Goal: Transaction & Acquisition: Purchase product/service

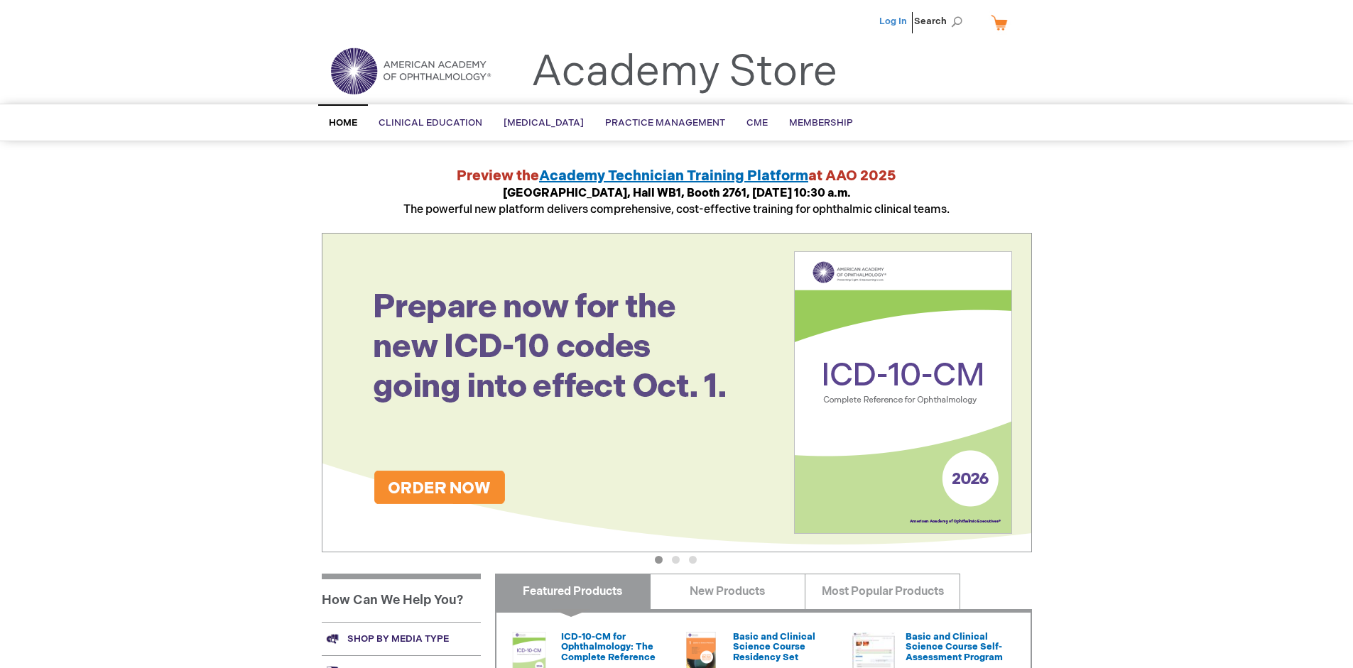
click at [894, 21] on link "Log In" at bounding box center [893, 21] width 28 height 11
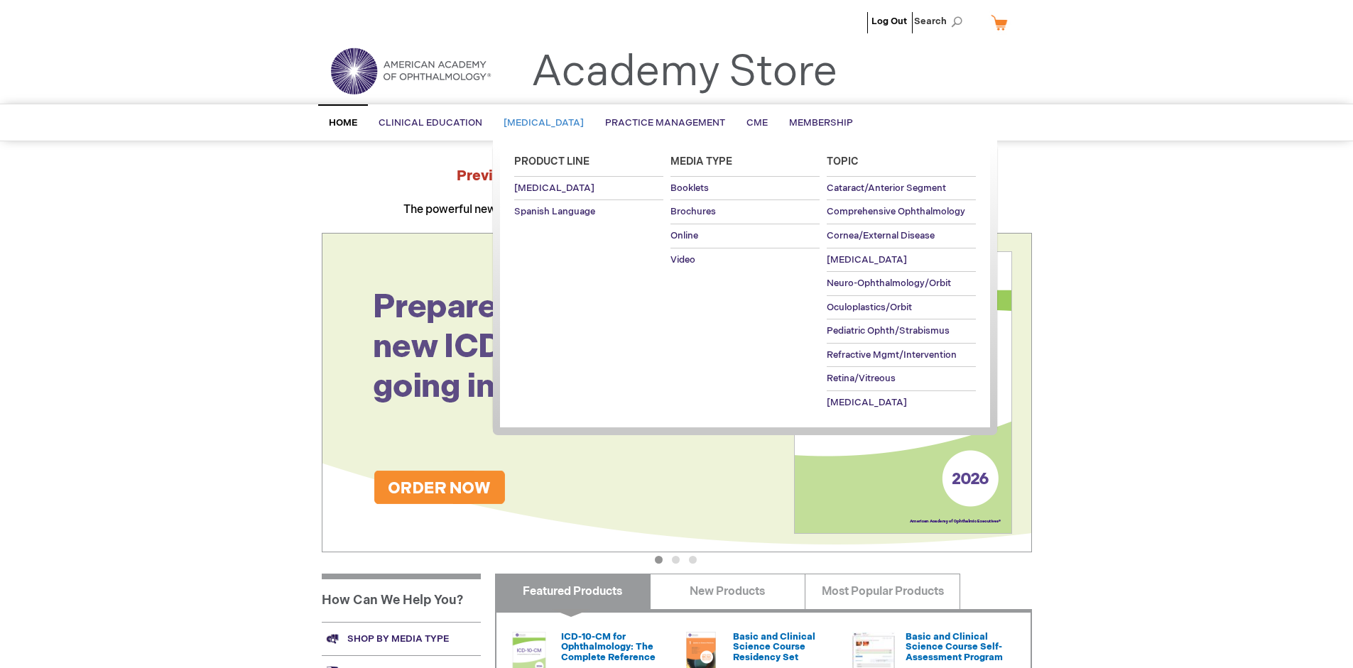
click at [548, 123] on span "[MEDICAL_DATA]" at bounding box center [544, 122] width 80 height 11
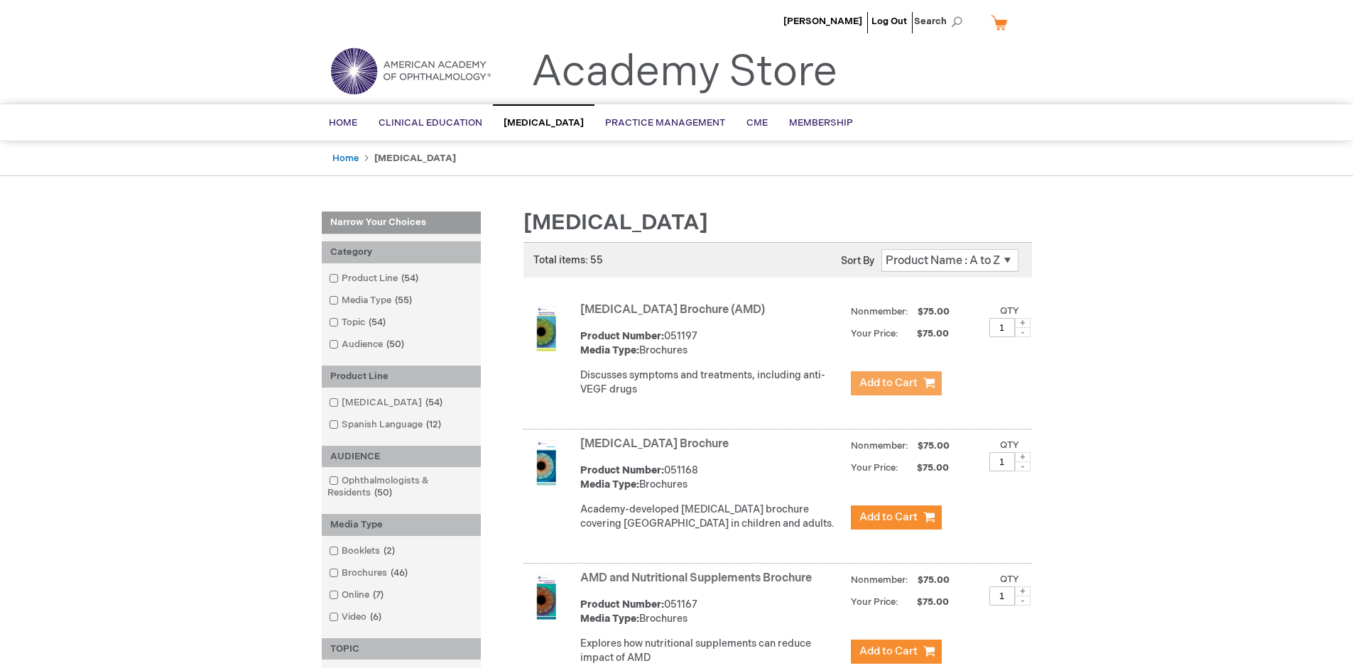
click at [896, 384] on span "Add to Cart" at bounding box center [888, 382] width 58 height 13
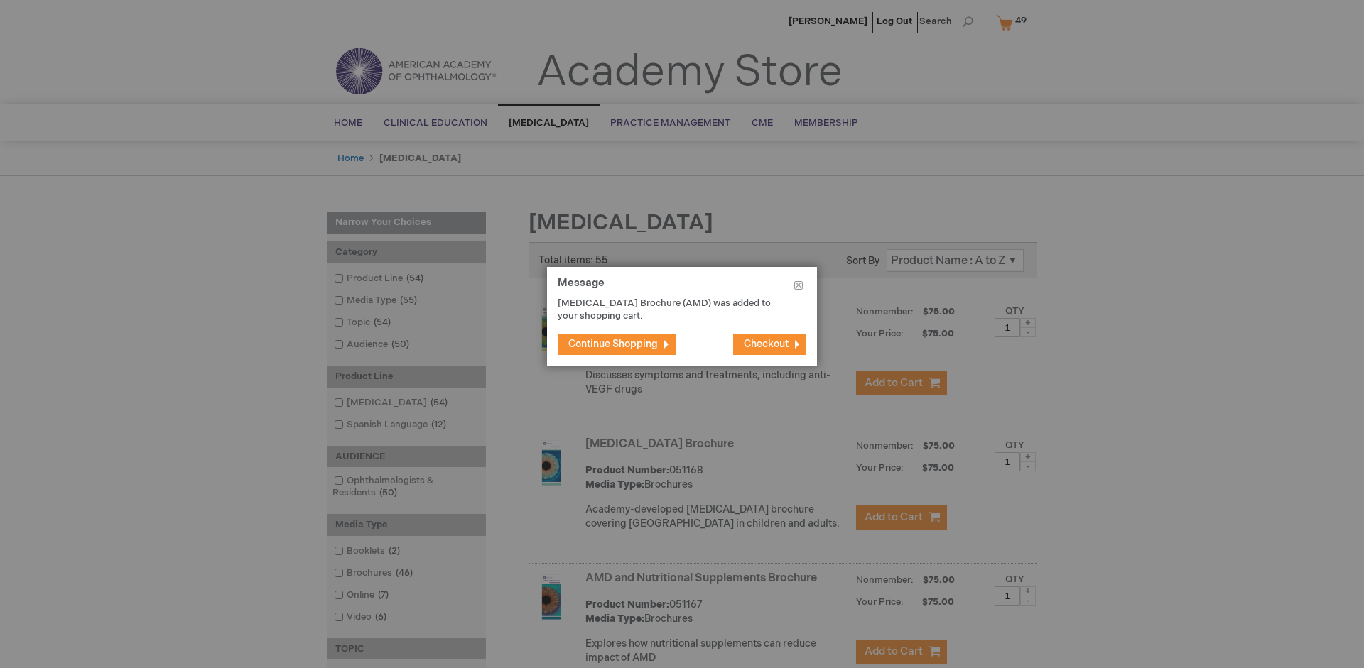
click at [613, 344] on span "Continue Shopping" at bounding box center [612, 344] width 89 height 12
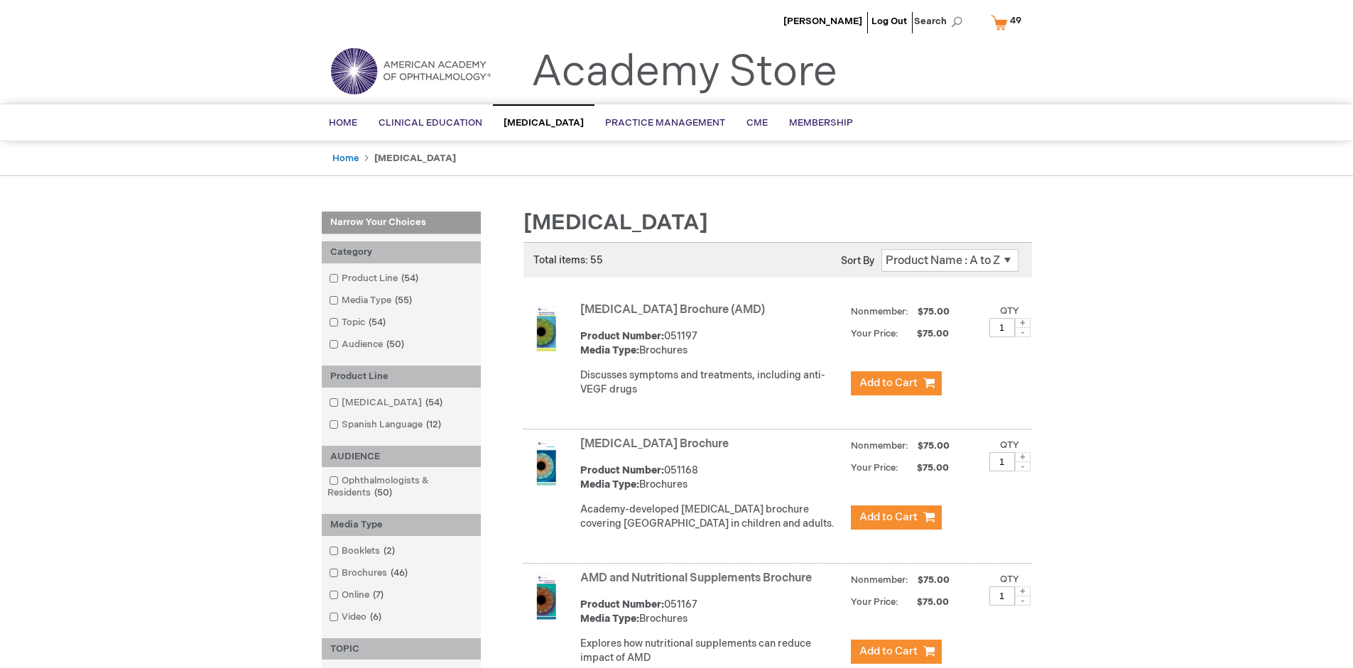
click at [699, 585] on link "AMD and Nutritional Supplements Brochure" at bounding box center [696, 578] width 232 height 13
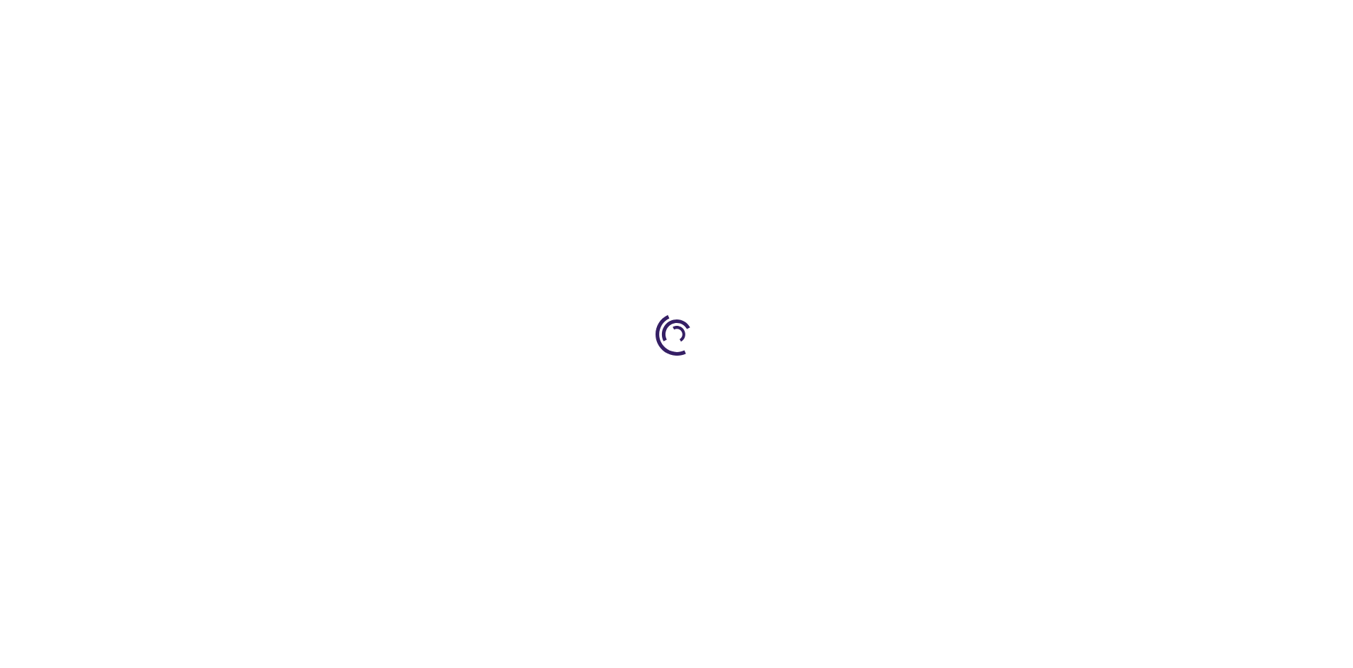
type input "1"
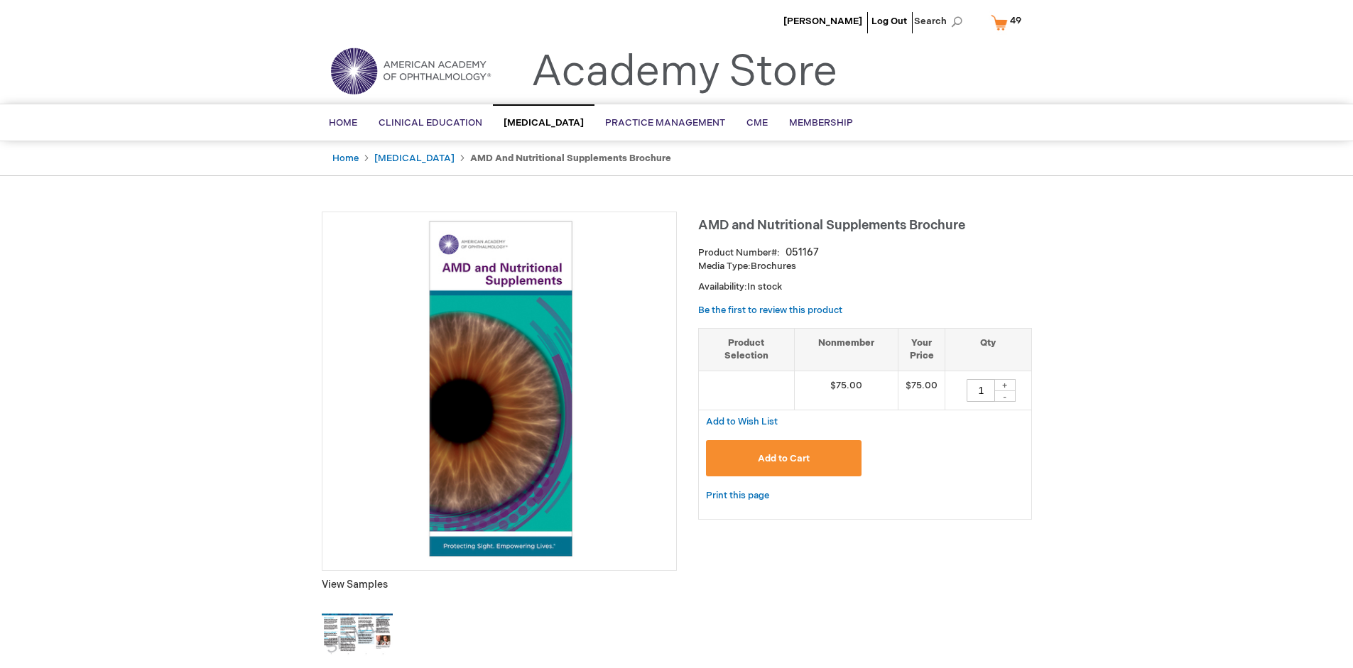
click at [783, 458] on span "Add to Cart" at bounding box center [784, 458] width 52 height 11
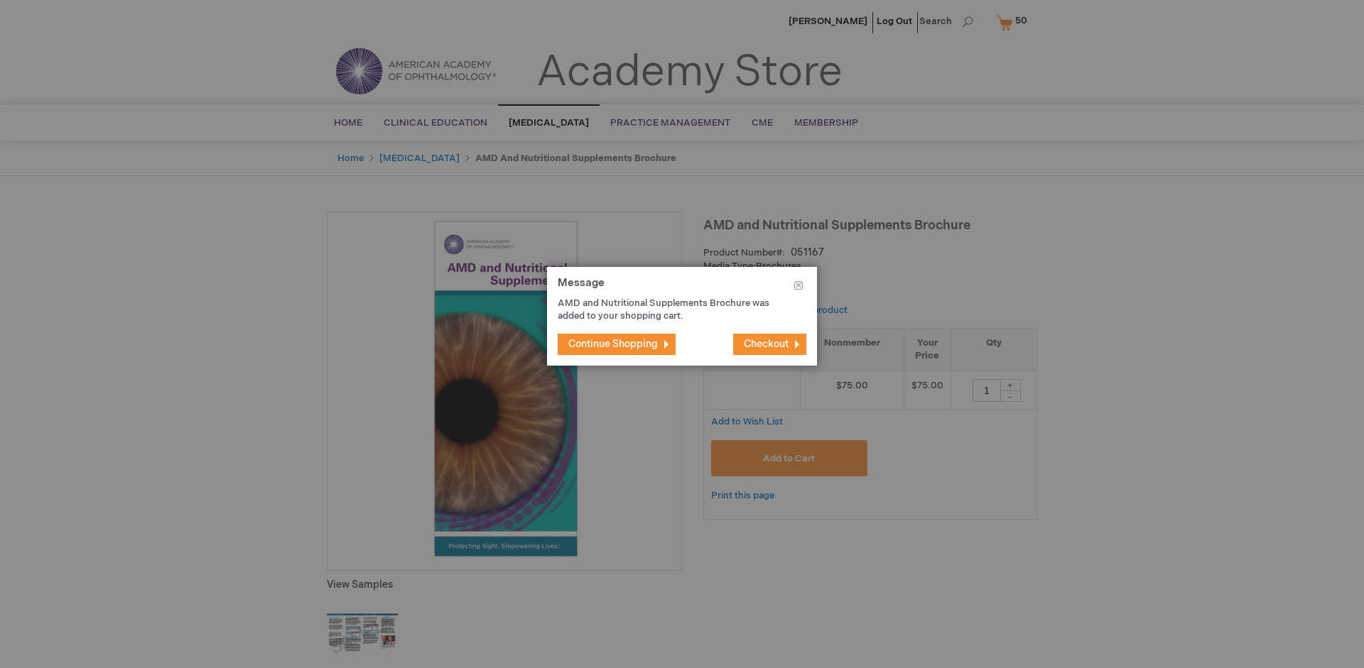
click at [613, 344] on span "Continue Shopping" at bounding box center [612, 344] width 89 height 12
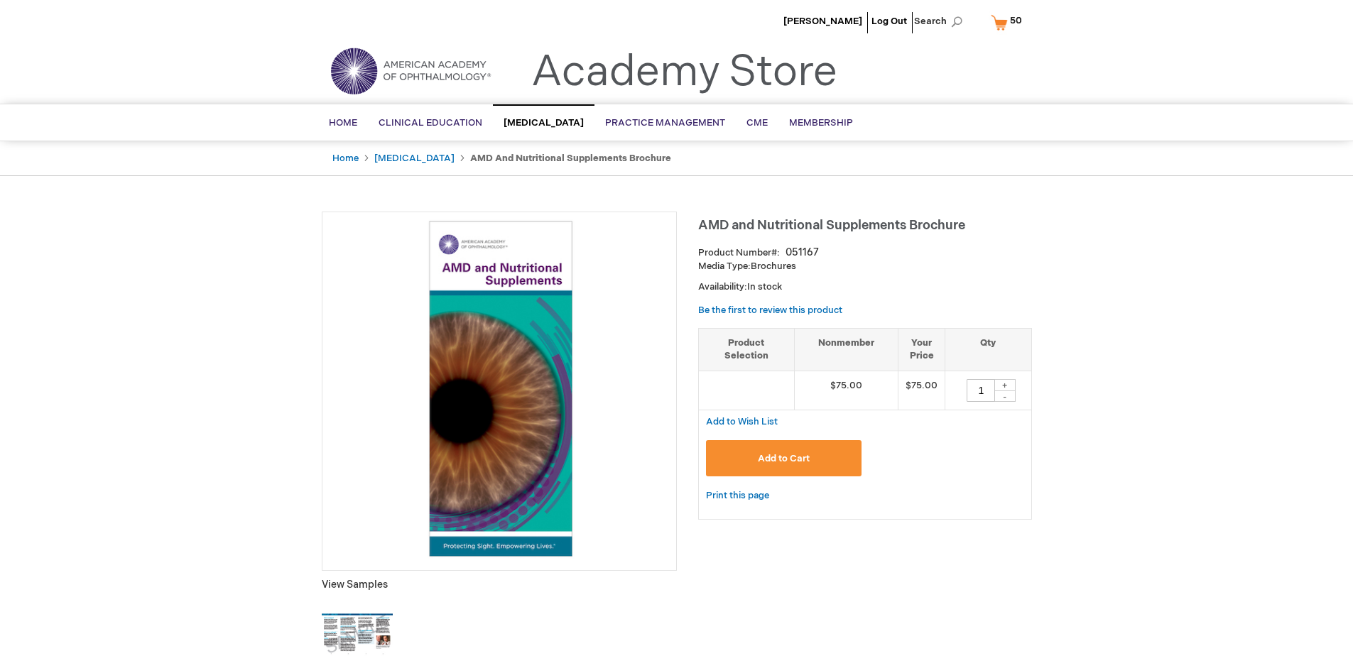
click at [1009, 22] on span "50 50 items" at bounding box center [1016, 20] width 16 height 17
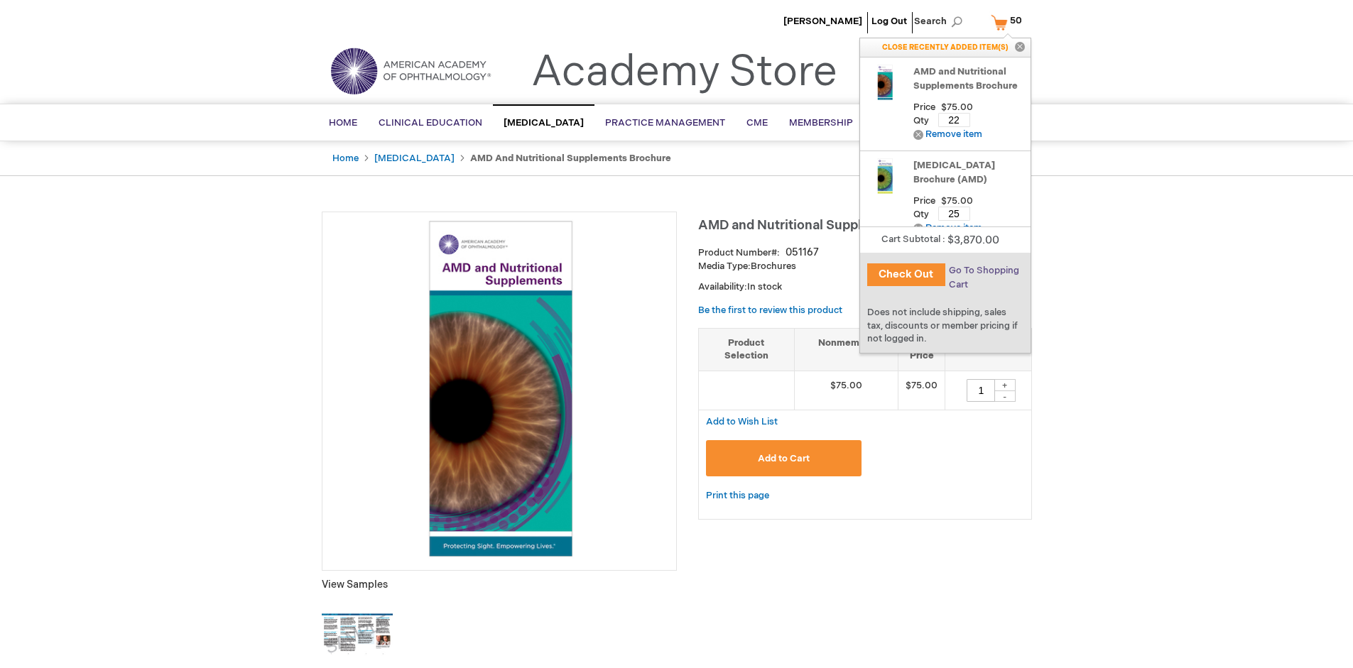
click at [982, 271] on span "Go To Shopping Cart" at bounding box center [984, 278] width 70 height 26
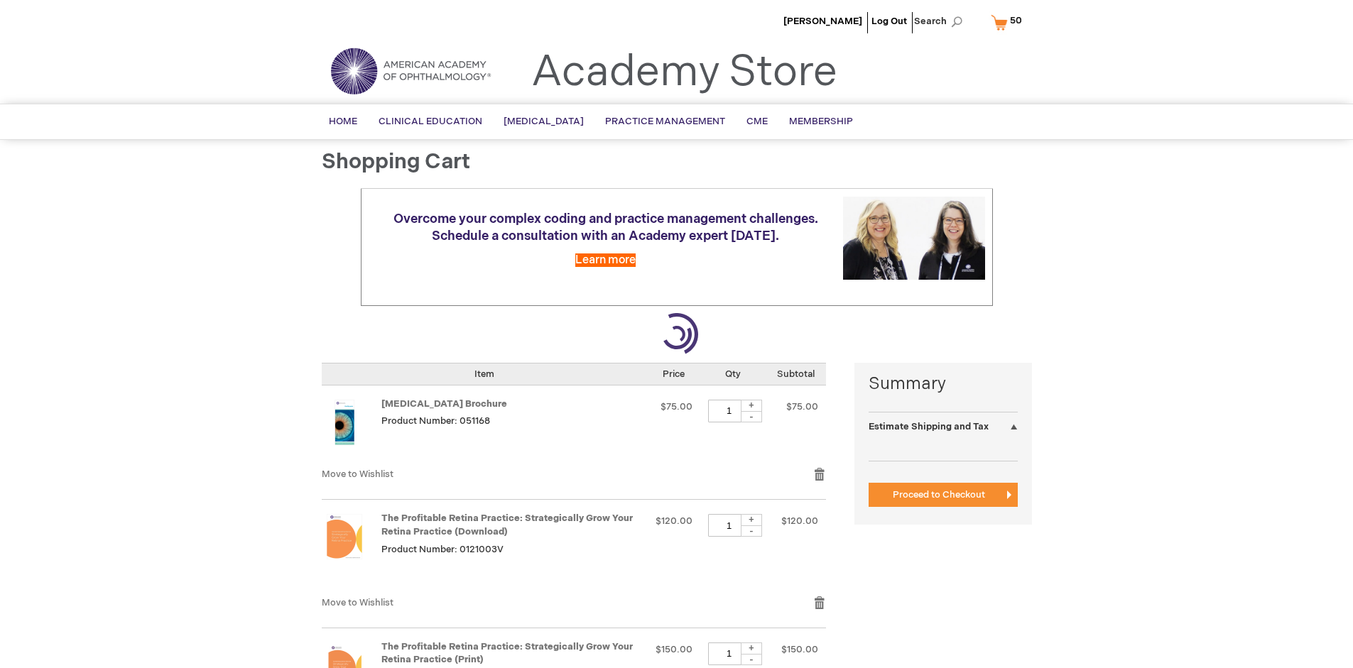
select select "US"
select select "41"
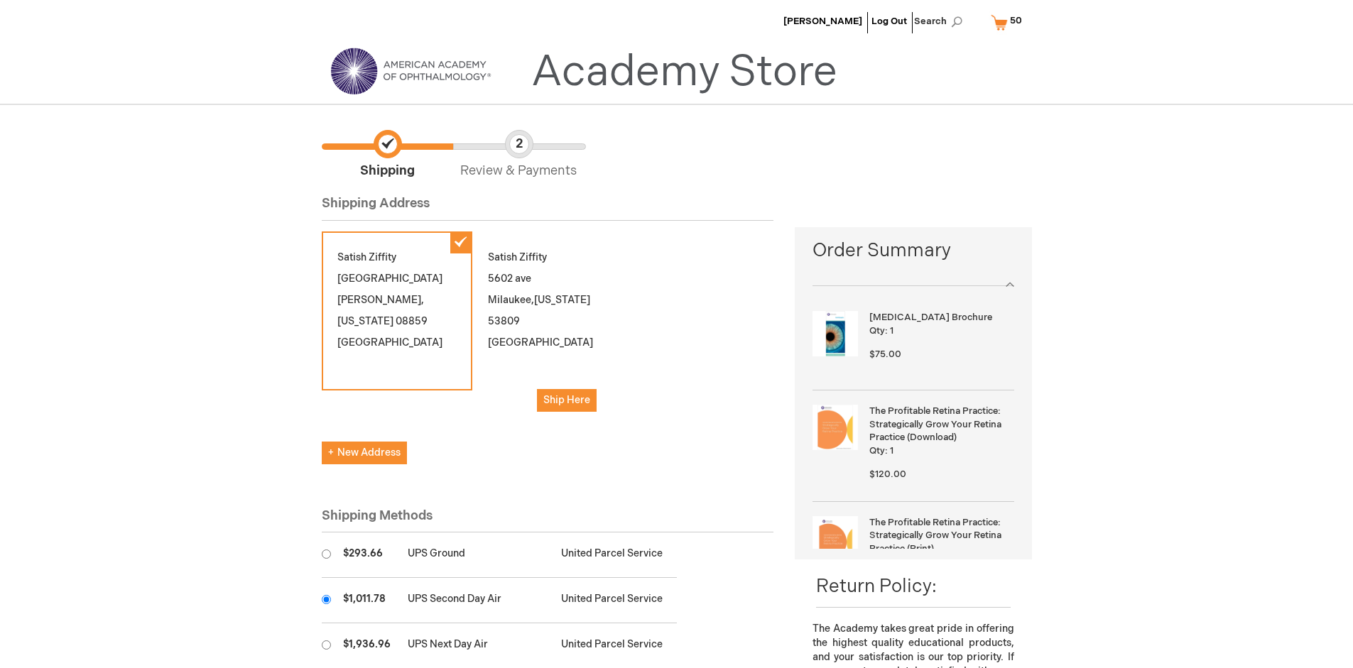
click at [326, 599] on input "radio" at bounding box center [326, 599] width 9 height 9
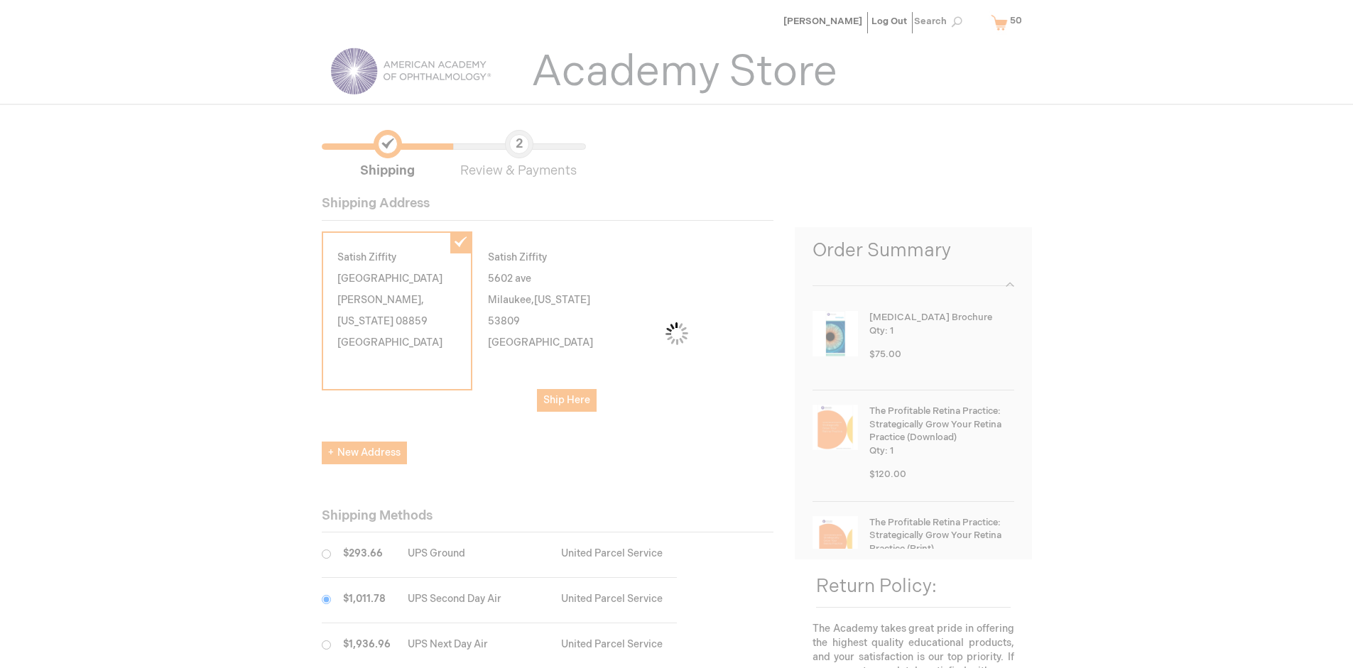
scroll to position [71, 0]
